Goal: Find specific page/section: Find specific page/section

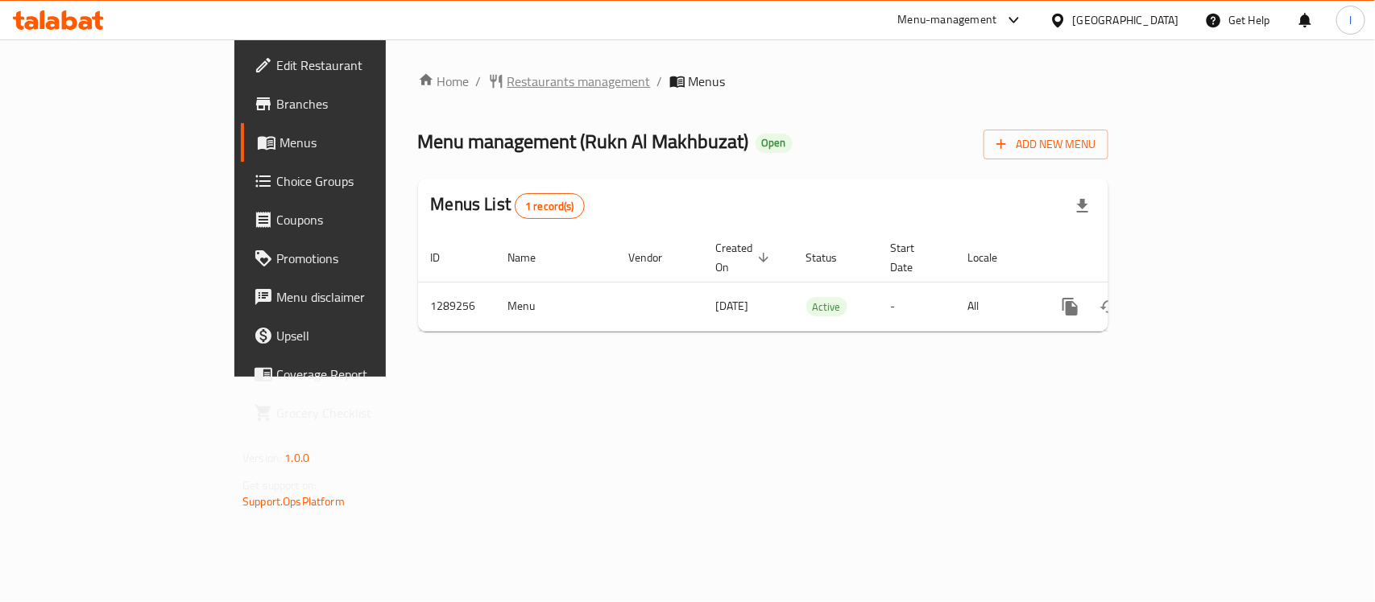
click at [507, 86] on span "Restaurants management" at bounding box center [578, 81] width 143 height 19
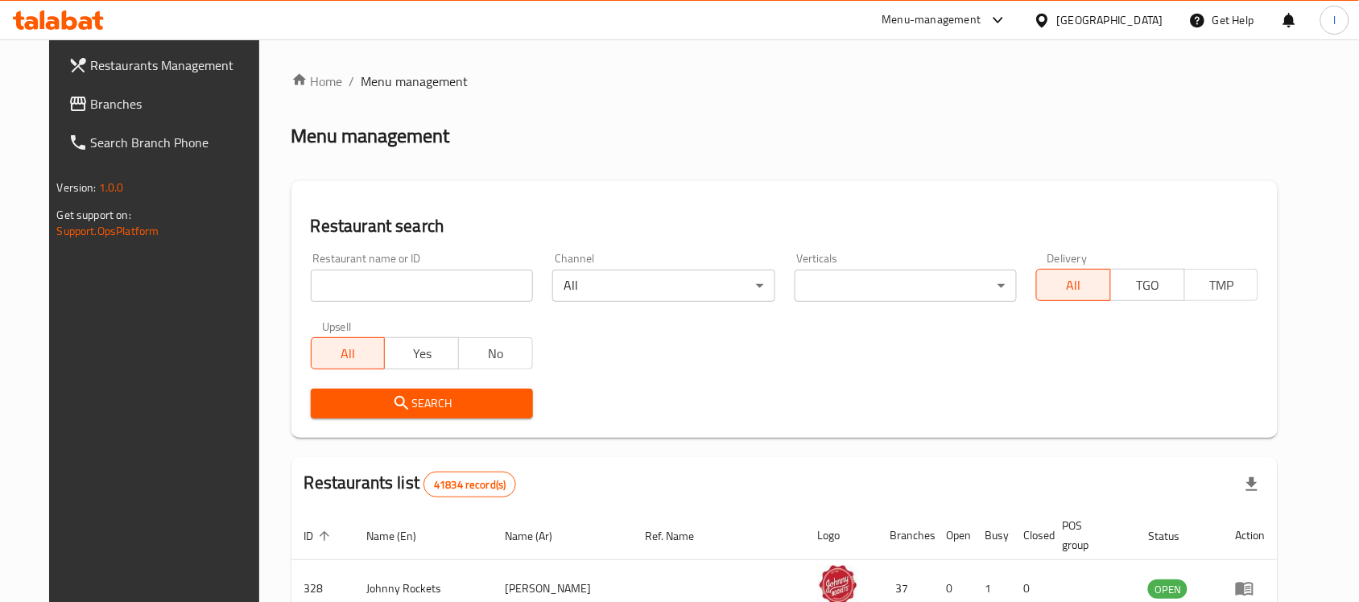
click at [91, 102] on span "Branches" at bounding box center [177, 103] width 172 height 19
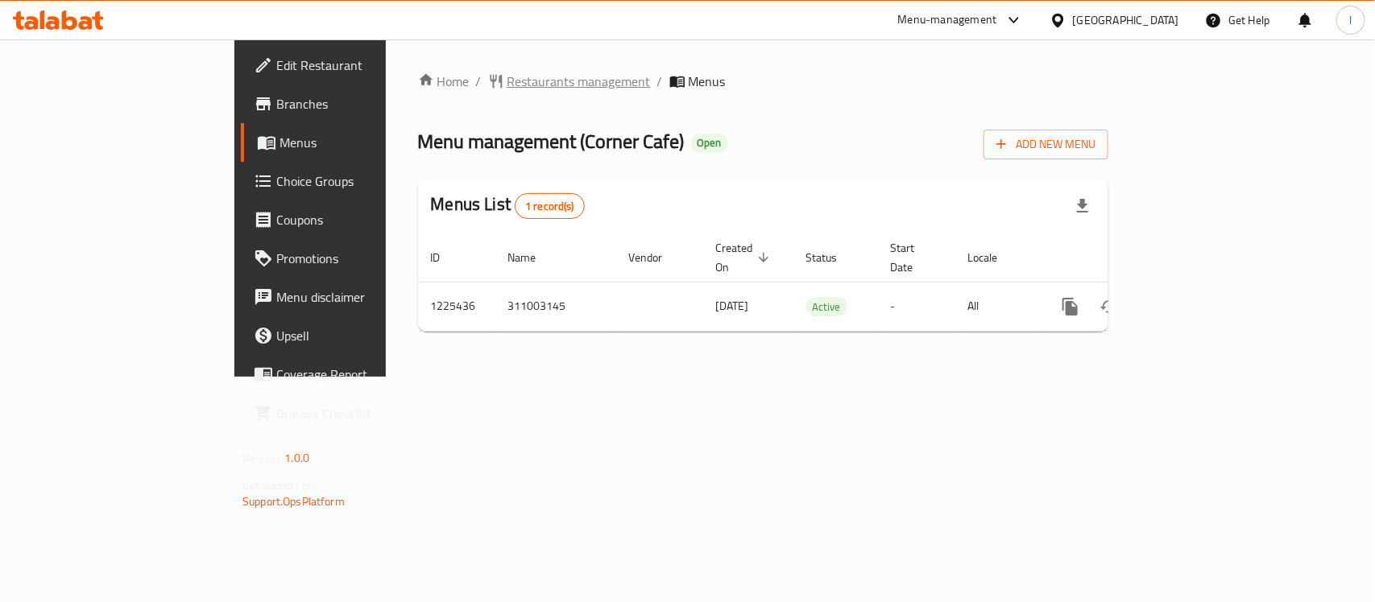
click at [507, 75] on span "Restaurants management" at bounding box center [578, 81] width 143 height 19
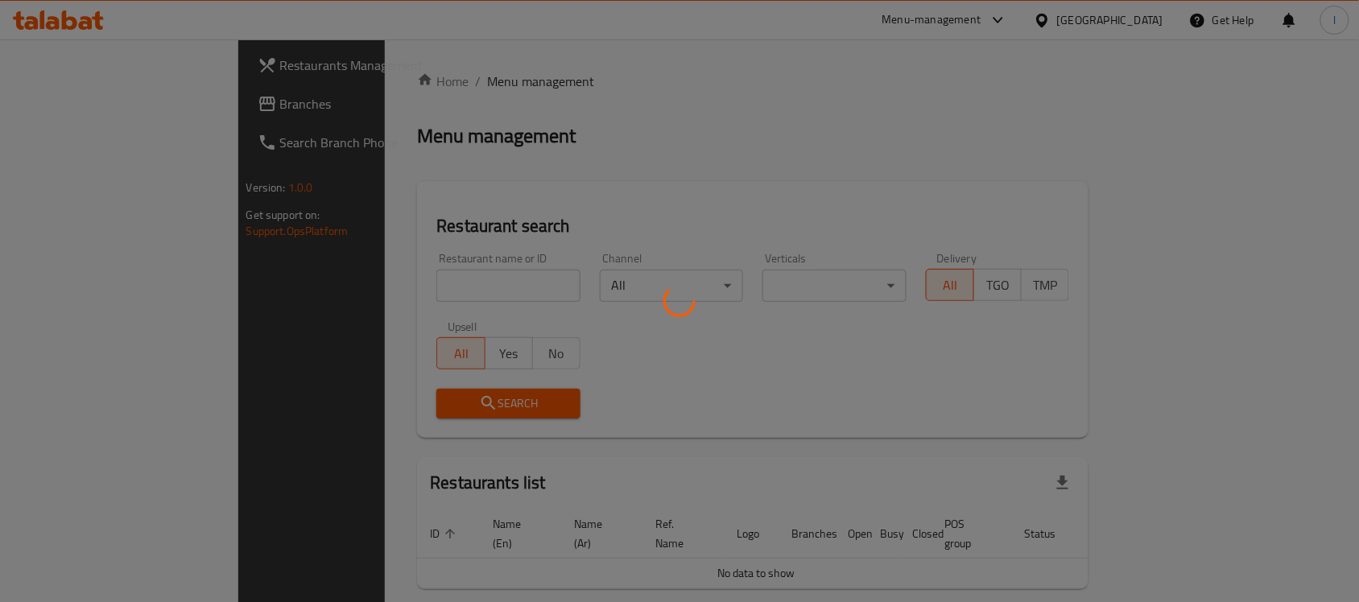
click at [451, 284] on div at bounding box center [679, 301] width 1359 height 602
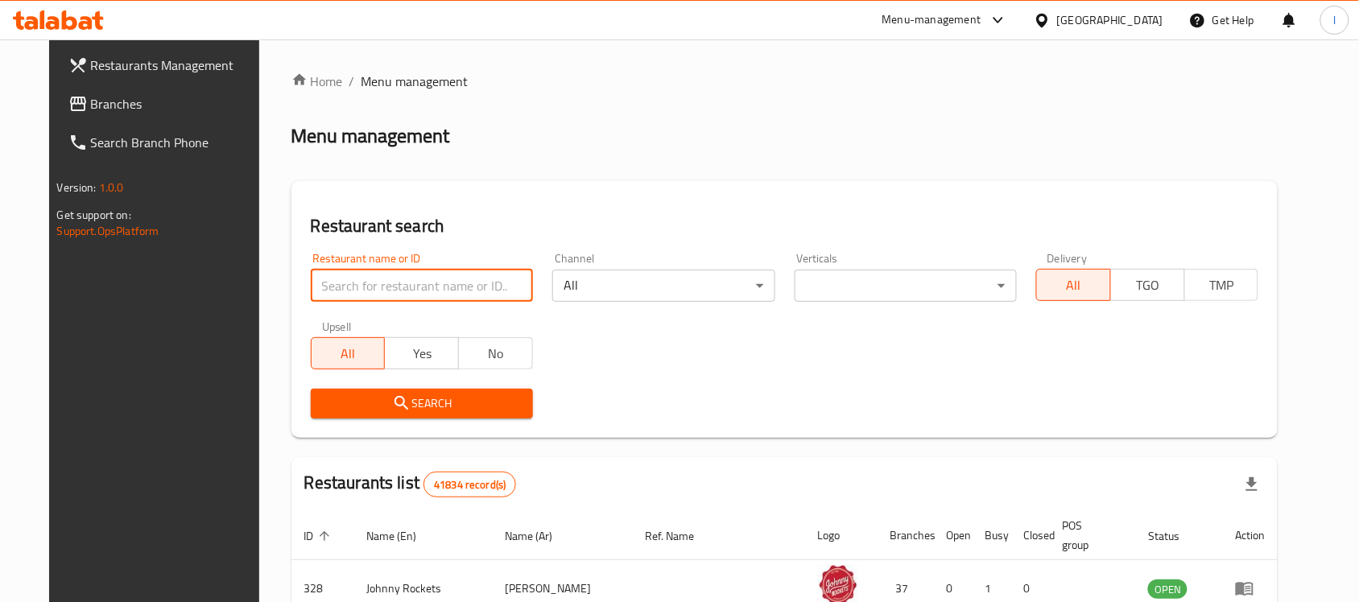
click at [451, 284] on input "search" at bounding box center [422, 286] width 222 height 32
paste input "675341"
type input "675341"
click button "Search" at bounding box center [422, 404] width 222 height 30
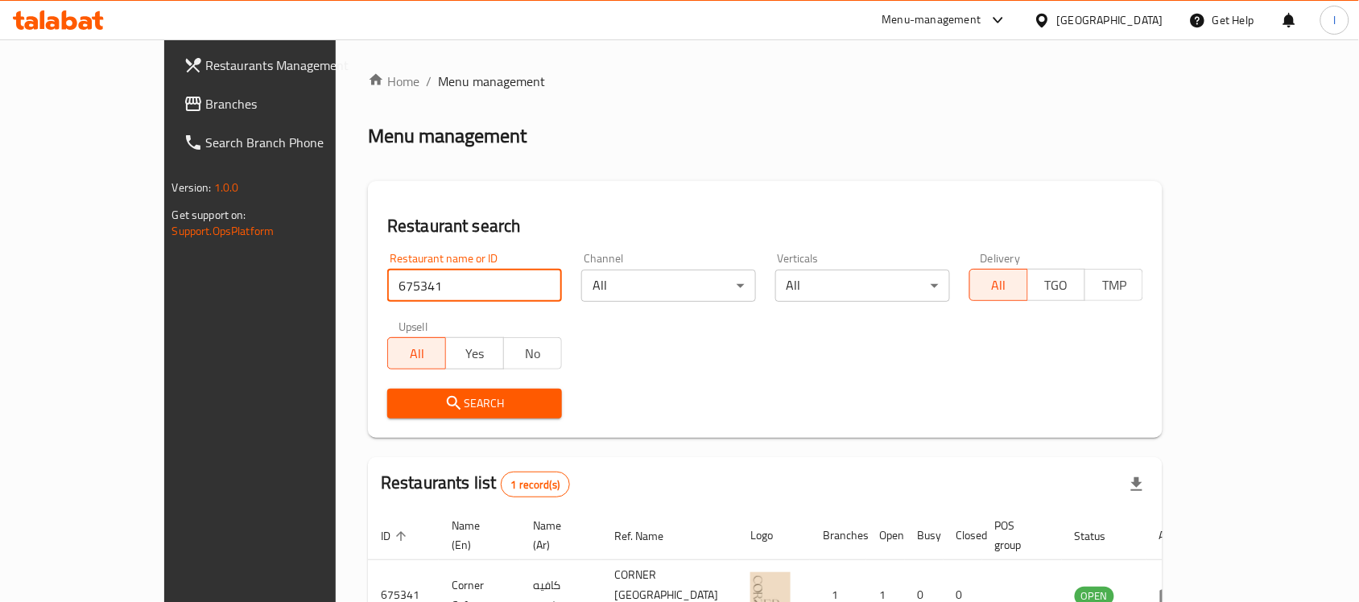
click at [206, 97] on span "Branches" at bounding box center [292, 103] width 172 height 19
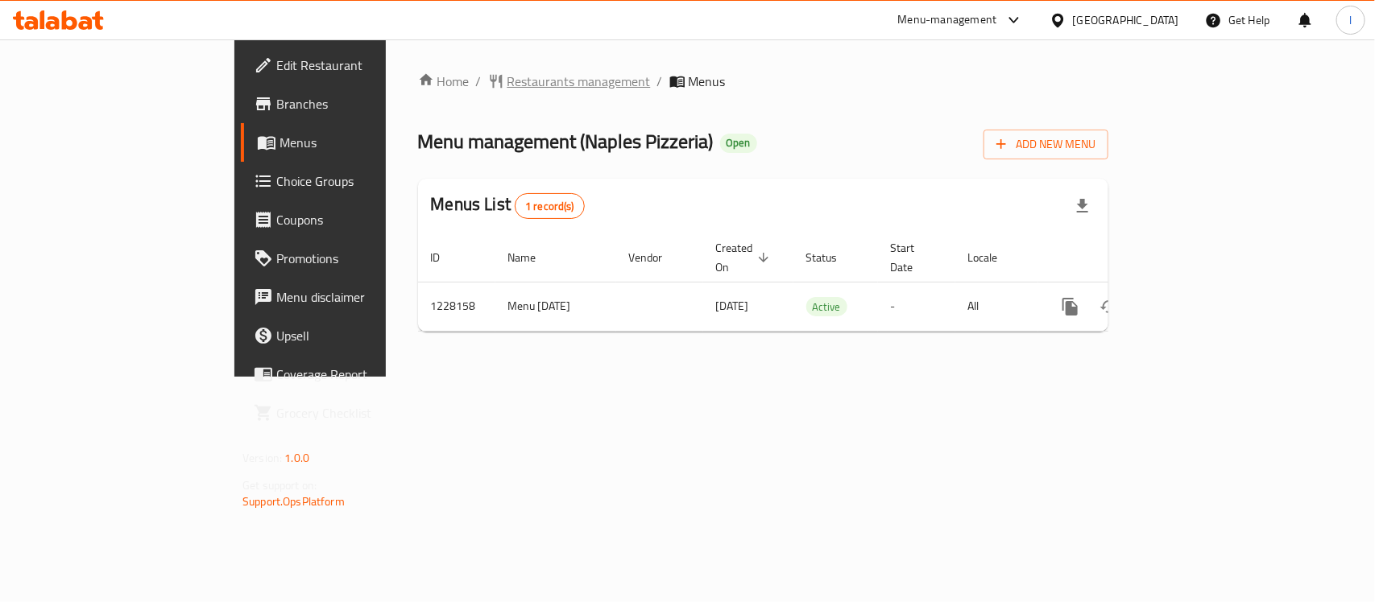
click at [507, 89] on span "Restaurants management" at bounding box center [578, 81] width 143 height 19
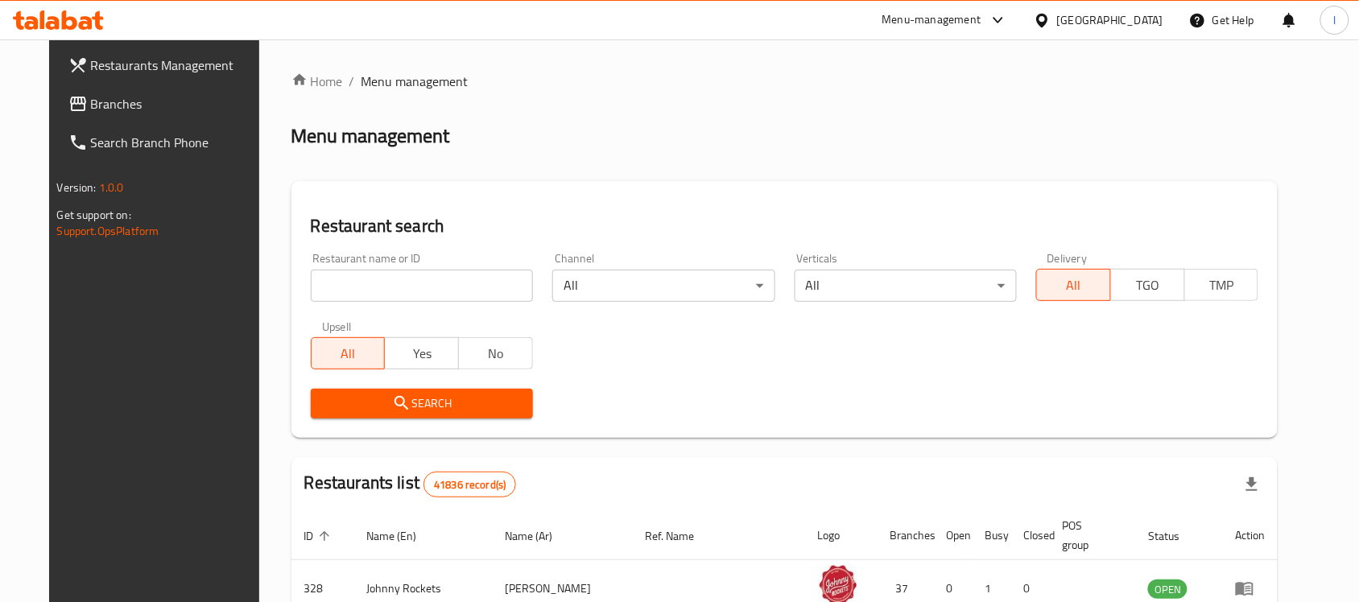
click at [387, 274] on input "search" at bounding box center [422, 286] width 222 height 32
paste input "676367"
type input "676367"
click at [392, 408] on icon "submit" at bounding box center [401, 403] width 19 height 19
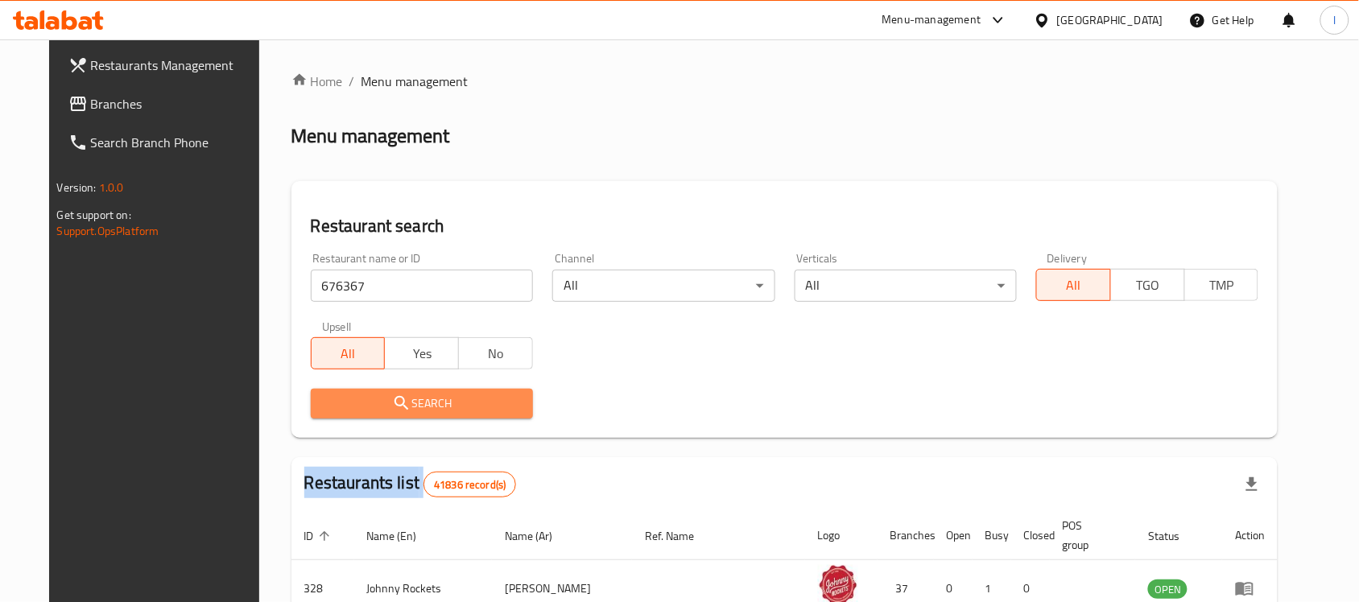
click at [383, 408] on div at bounding box center [679, 301] width 1359 height 602
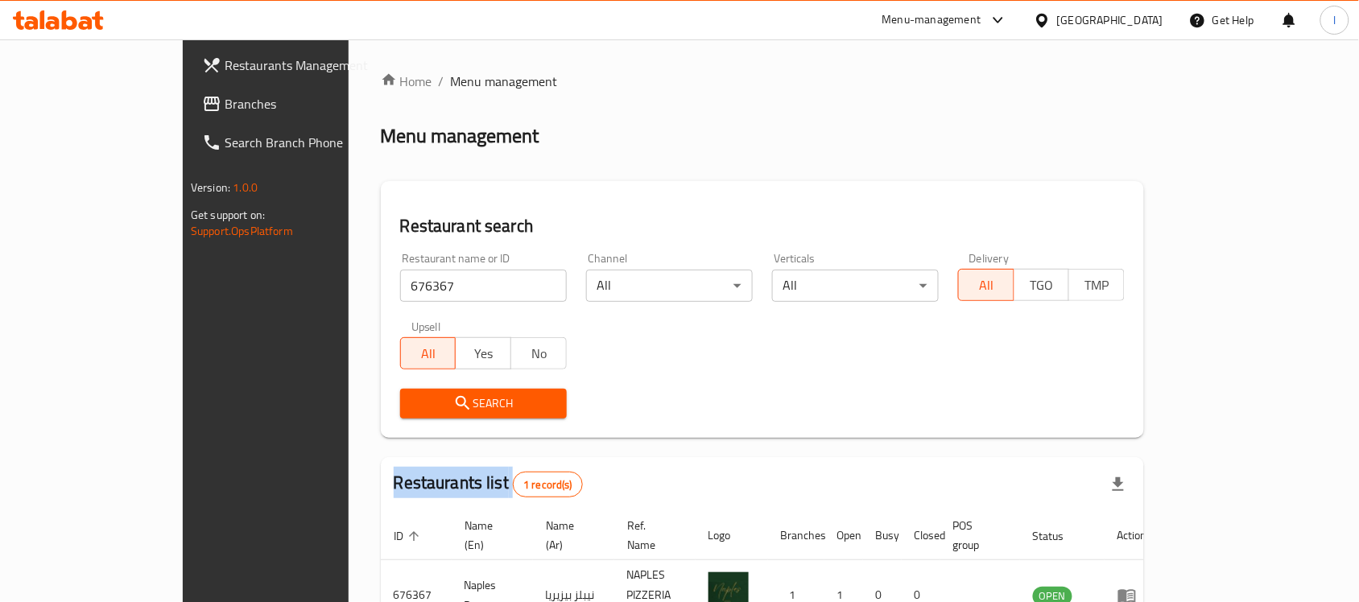
scroll to position [85, 0]
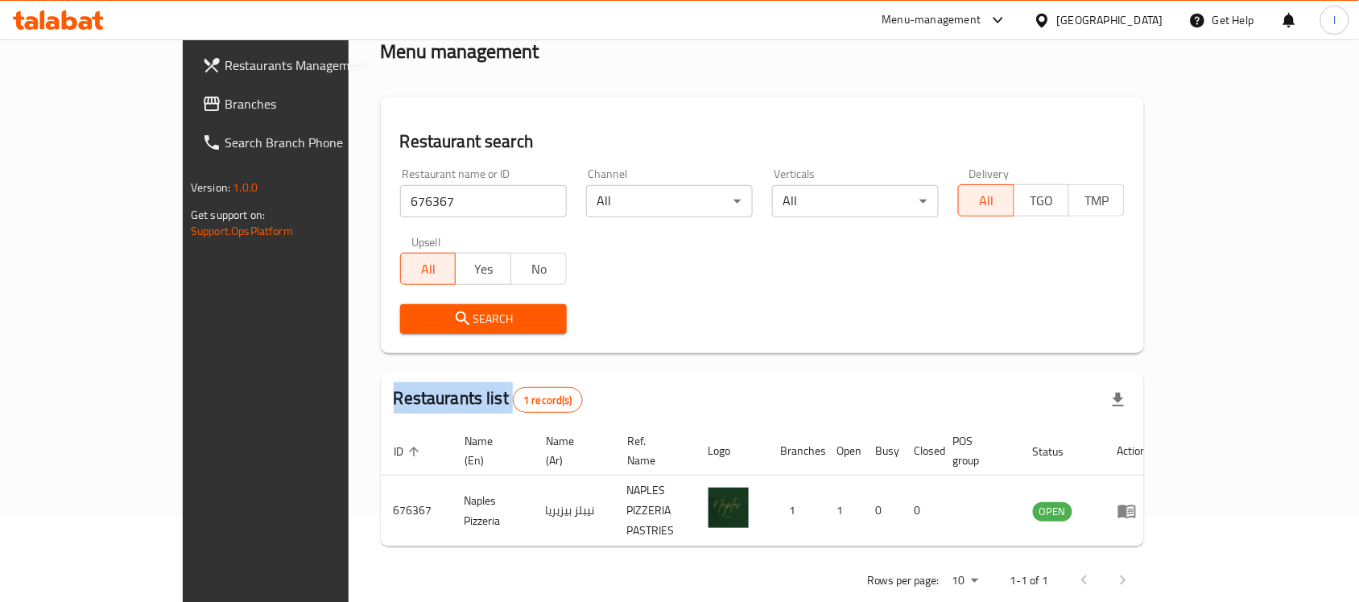
click at [202, 105] on icon at bounding box center [211, 103] width 19 height 19
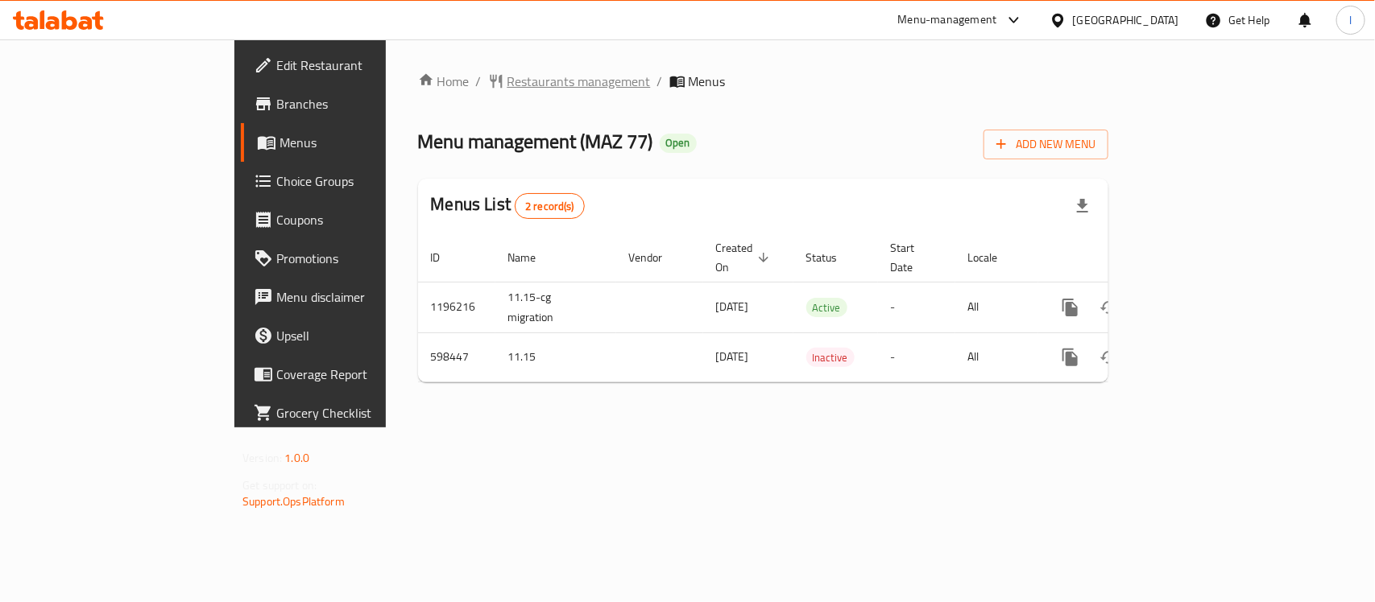
click at [507, 72] on span "Restaurants management" at bounding box center [578, 81] width 143 height 19
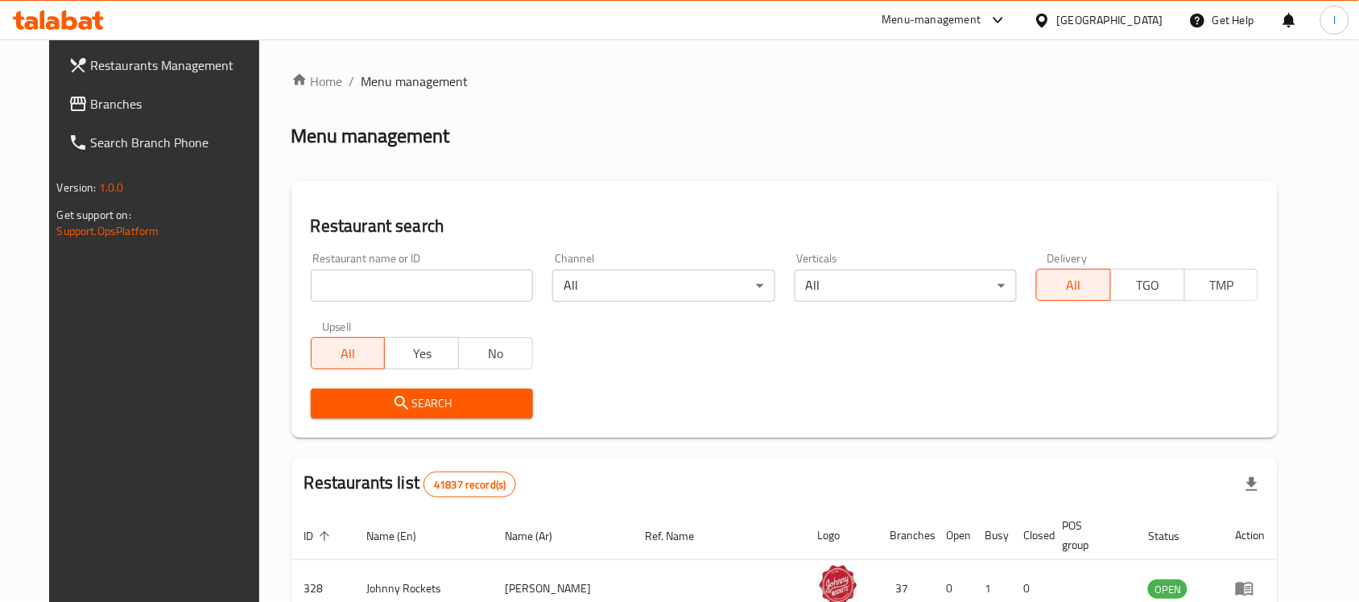
click at [376, 287] on input "search" at bounding box center [422, 286] width 222 height 32
paste input "637594"
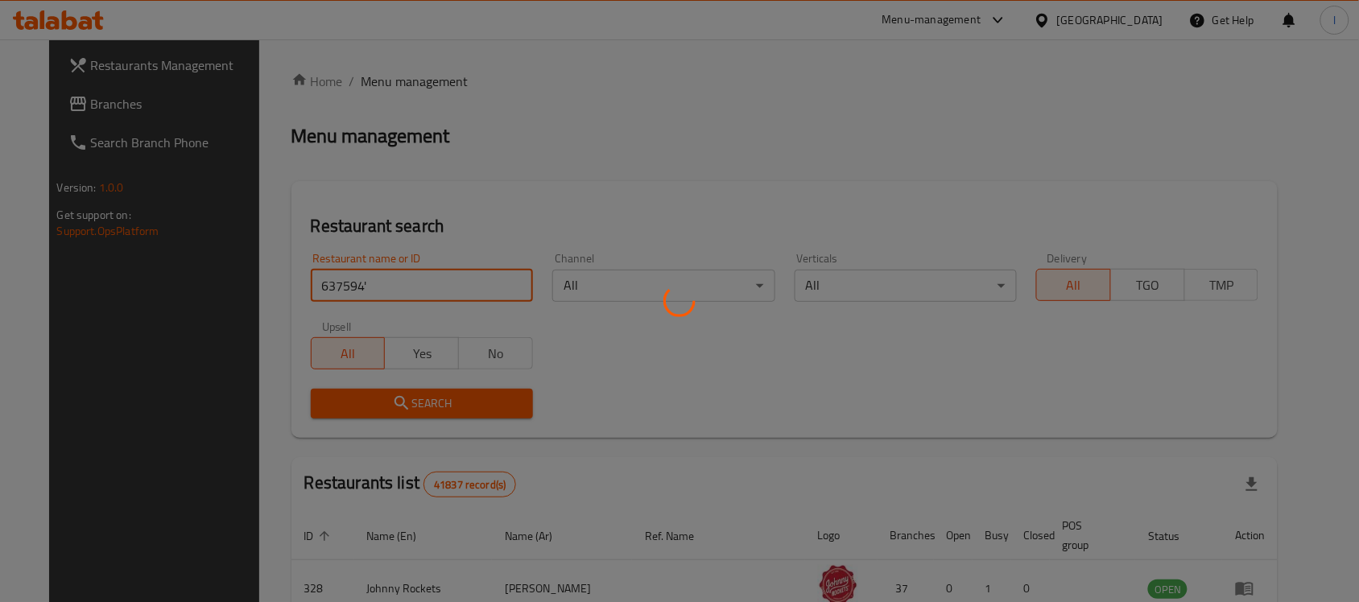
click button "Search" at bounding box center [422, 404] width 222 height 30
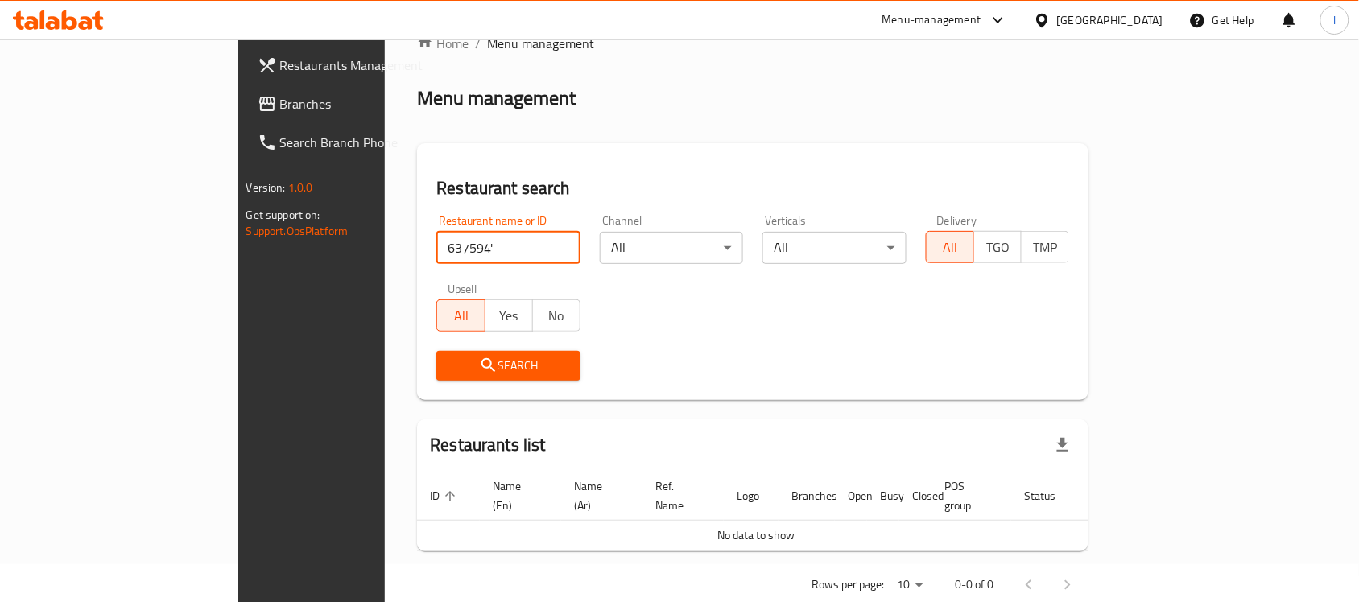
scroll to position [55, 0]
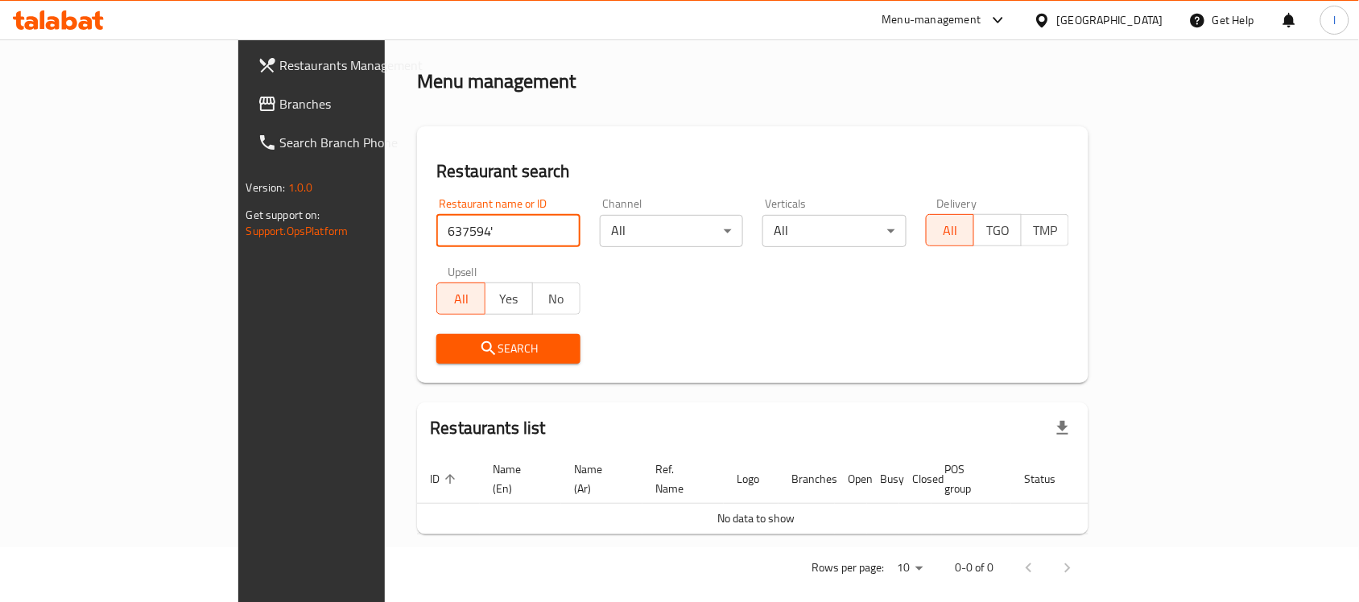
click at [436, 228] on input "637594'" at bounding box center [508, 231] width 144 height 32
type input "637594"
click button "Search" at bounding box center [508, 349] width 144 height 30
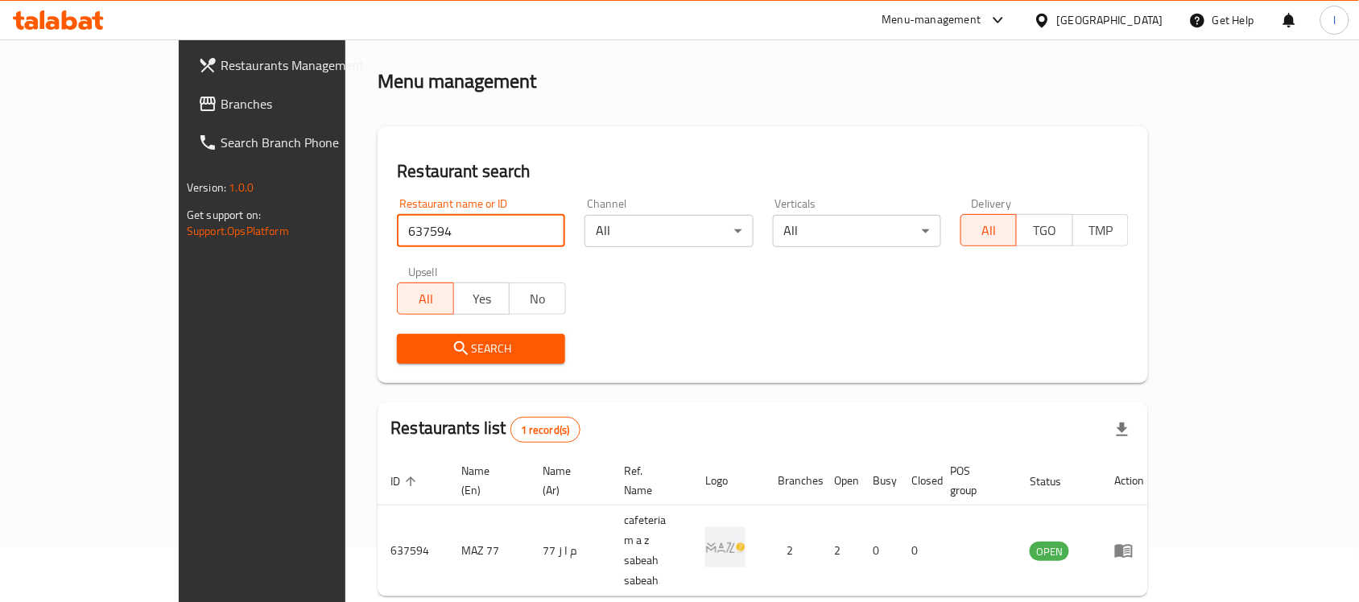
click button "Search" at bounding box center [481, 349] width 168 height 30
